Goal: Navigation & Orientation: Find specific page/section

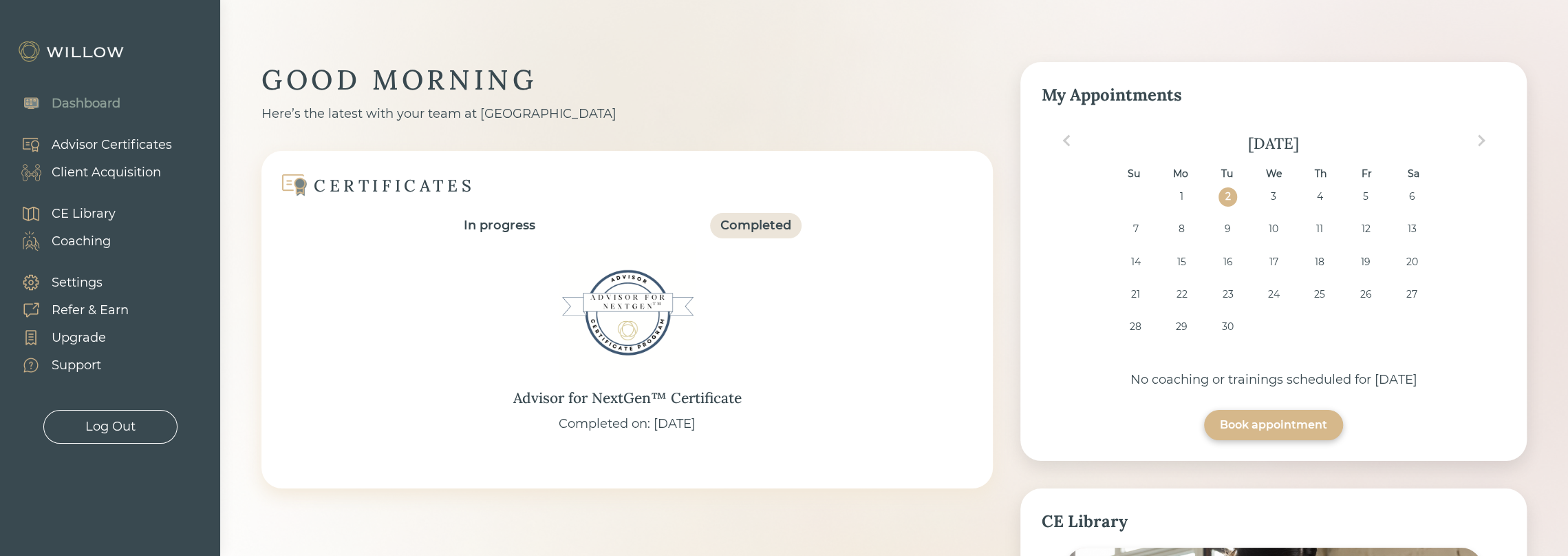
click at [132, 170] on div "Client Acquisition" at bounding box center [106, 172] width 110 height 18
click at [131, 172] on div "Client Acquisition" at bounding box center [106, 172] width 110 height 18
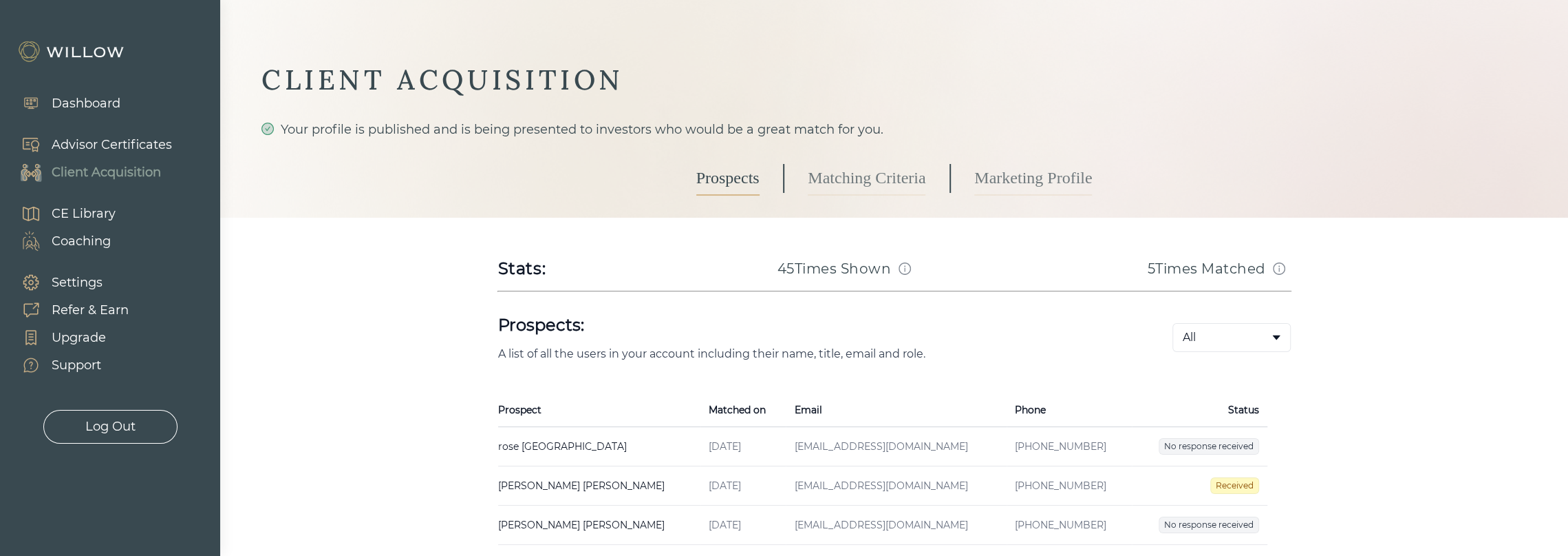
click at [84, 110] on div "Dashboard" at bounding box center [85, 103] width 69 height 18
